Goal: Find contact information: Find contact information

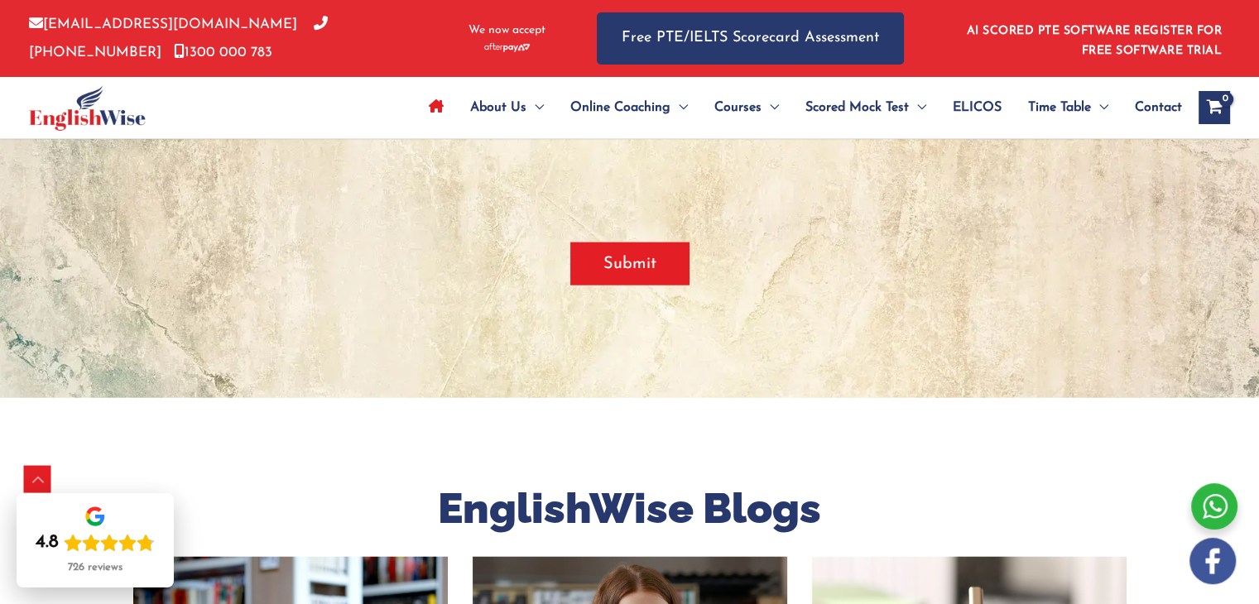
scroll to position [3729, 0]
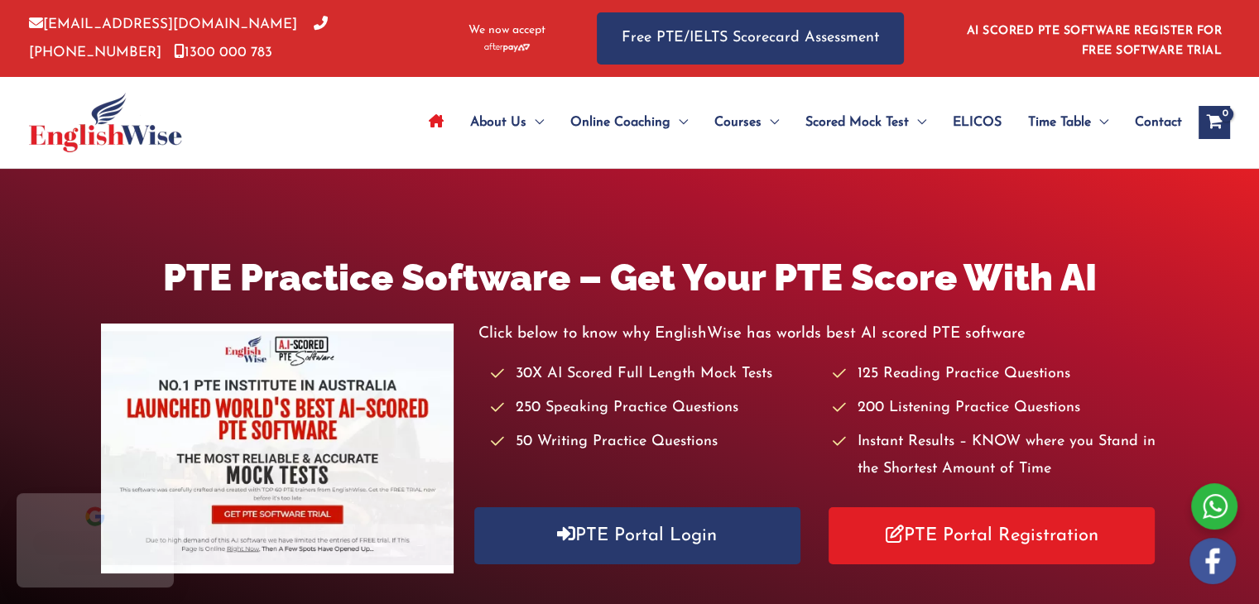
click at [1152, 130] on span "Contact" at bounding box center [1157, 123] width 47 height 58
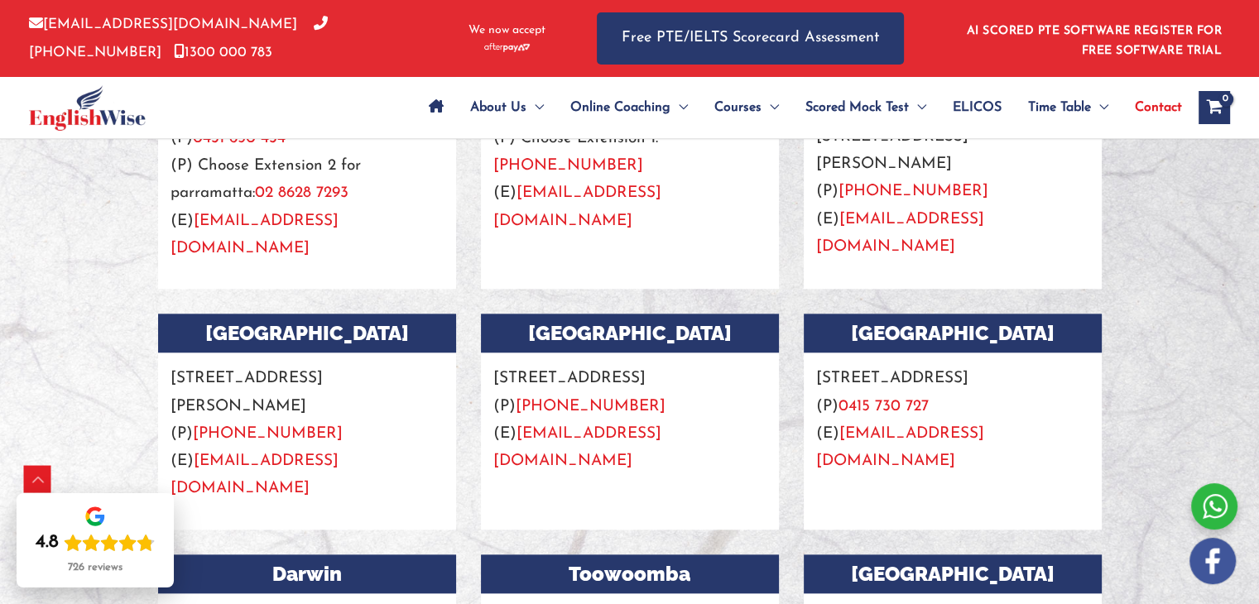
scroll to position [1685, 0]
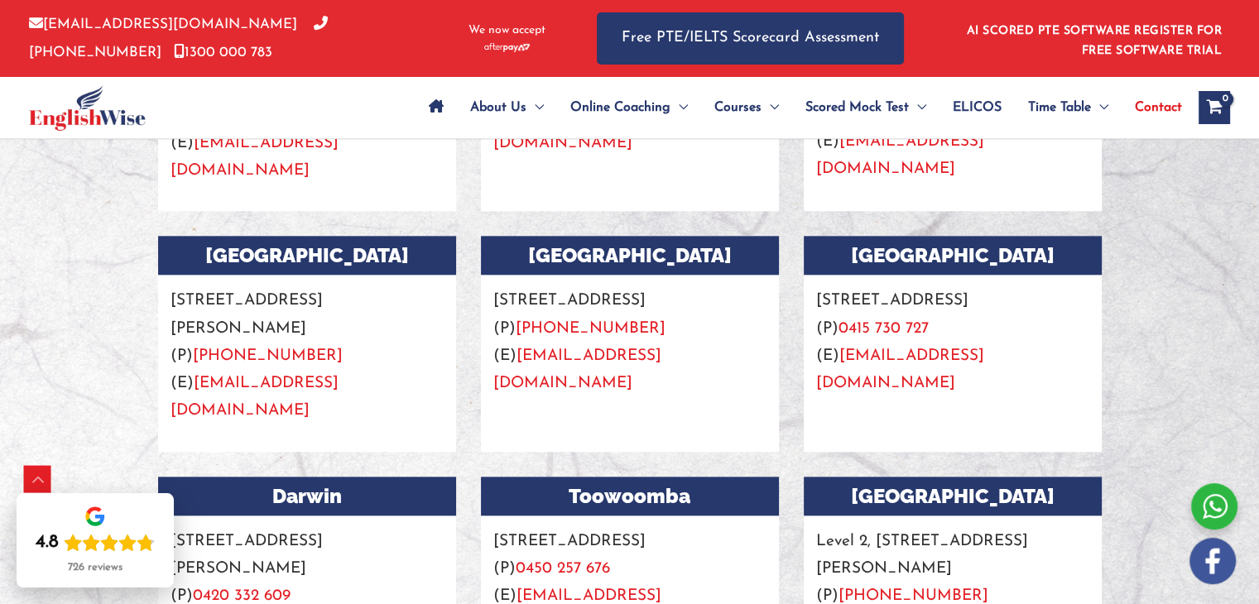
drag, startPoint x: 215, startPoint y: 327, endPoint x: 172, endPoint y: 299, distance: 51.4
click at [172, 299] on p "Suite 4, level 3, 20 Collins St, Melbourne (P) +61 457 128 328 (E) info@english…" at bounding box center [307, 350] width 298 height 150
